Goal: Task Accomplishment & Management: Manage account settings

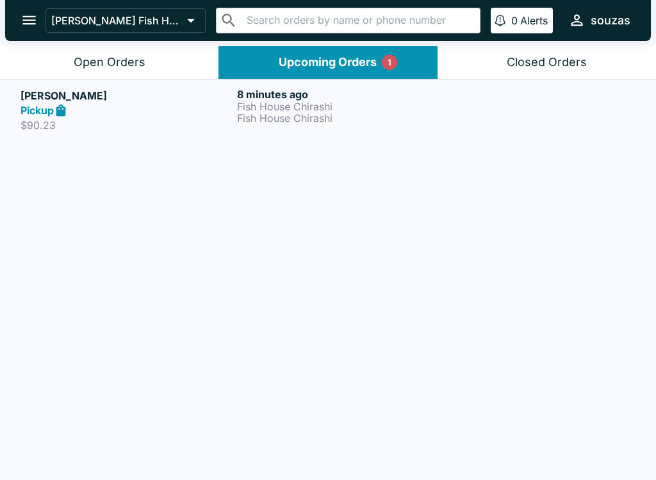
click at [380, 106] on p "Fish House Chirashi" at bounding box center [343, 107] width 212 height 12
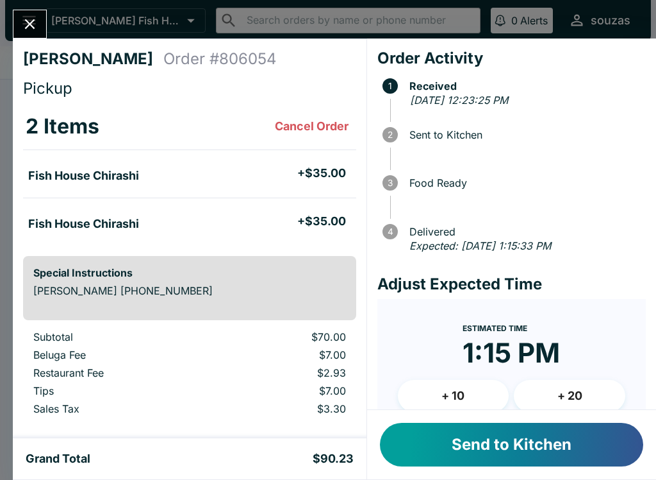
click at [528, 438] on button "Send to Kitchen" at bounding box center [511, 444] width 263 height 44
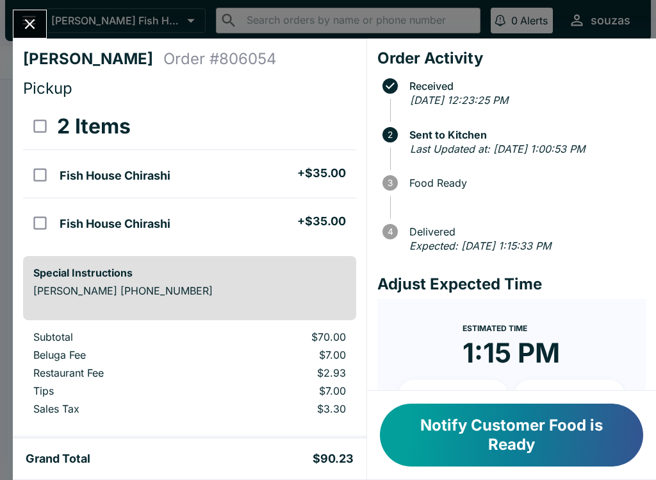
click at [21, 29] on button "Close" at bounding box center [29, 24] width 33 height 28
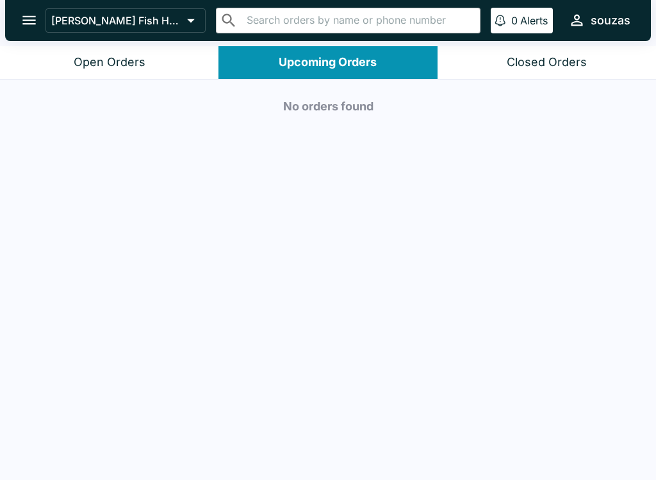
click at [162, 69] on button "Open Orders" at bounding box center [109, 62] width 219 height 33
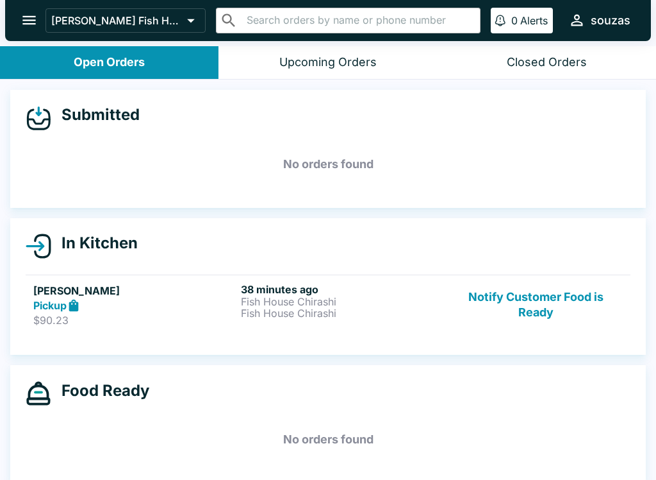
click at [551, 299] on button "Notify Customer Food is Ready" at bounding box center [536, 305] width 174 height 44
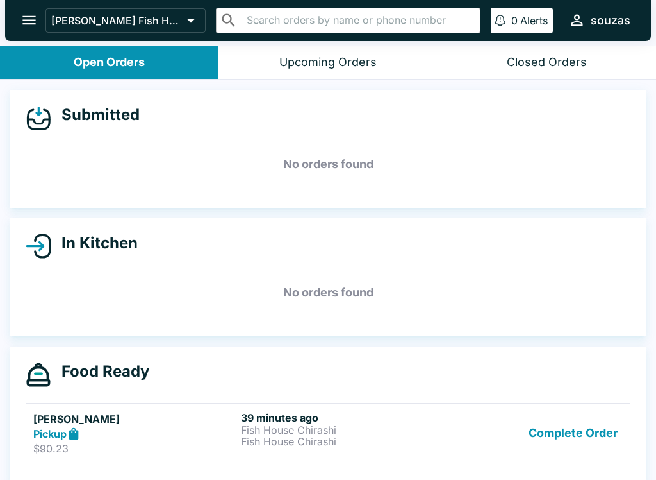
click at [90, 433] on div "Pickup" at bounding box center [134, 433] width 203 height 15
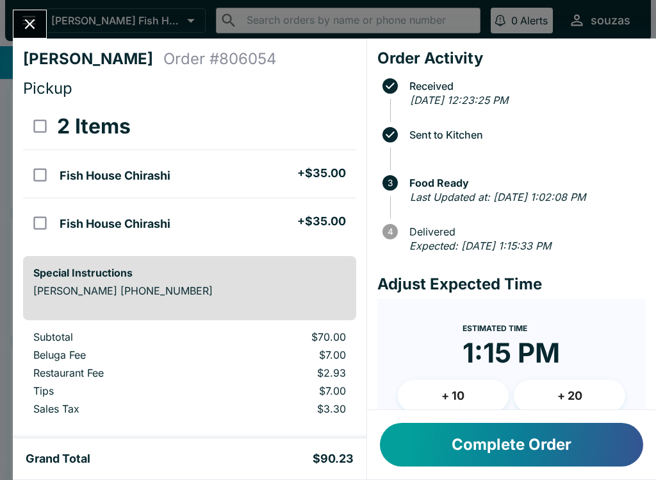
click at [31, 21] on icon "Close" at bounding box center [29, 23] width 17 height 17
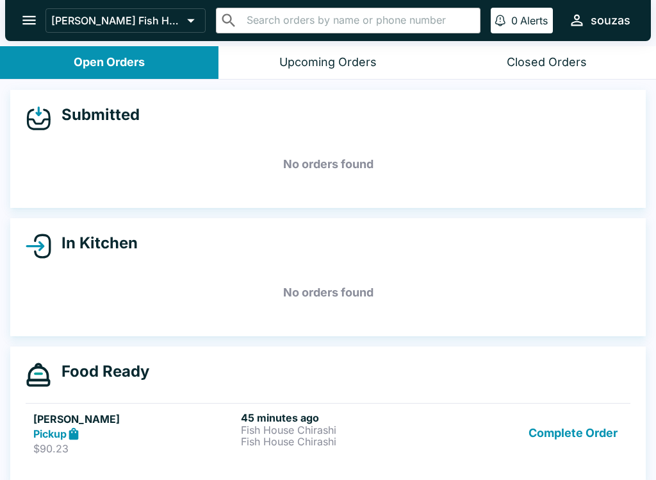
click at [178, 447] on p "$90.23" at bounding box center [134, 448] width 203 height 13
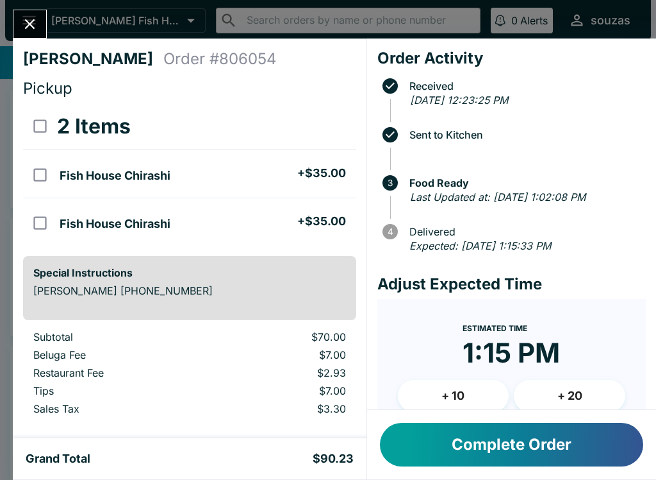
click at [484, 437] on button "Complete Order" at bounding box center [511, 444] width 263 height 44
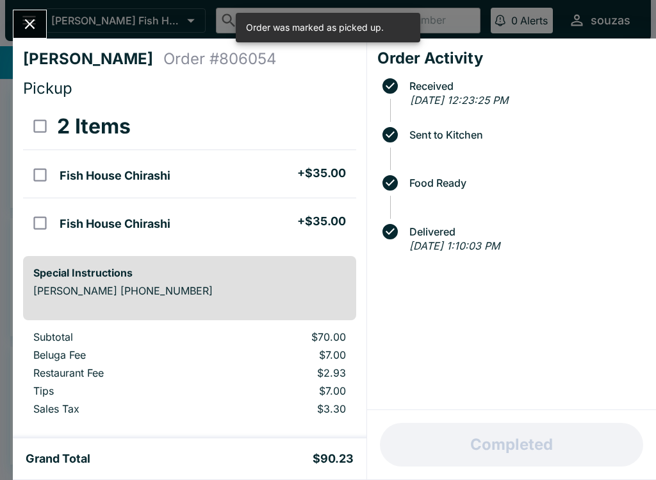
click at [33, 23] on icon "Close" at bounding box center [29, 23] width 17 height 17
